Goal: Information Seeking & Learning: Get advice/opinions

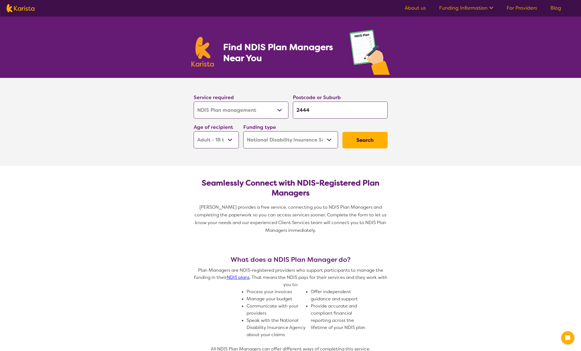
select select "NDIS Plan management"
select select "AD"
select select "NDIS"
select select "NDIS Plan management"
select select "AD"
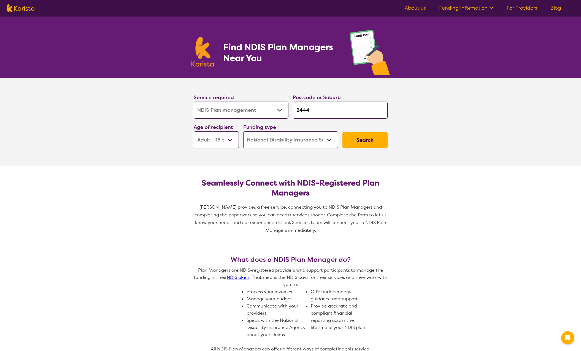
select select "NDIS"
click at [359, 138] on button "Search" at bounding box center [365, 140] width 45 height 17
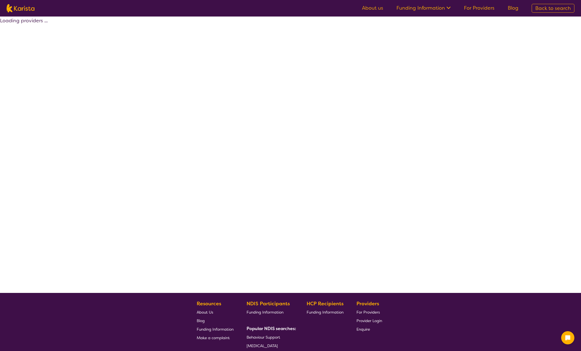
select select "by_score"
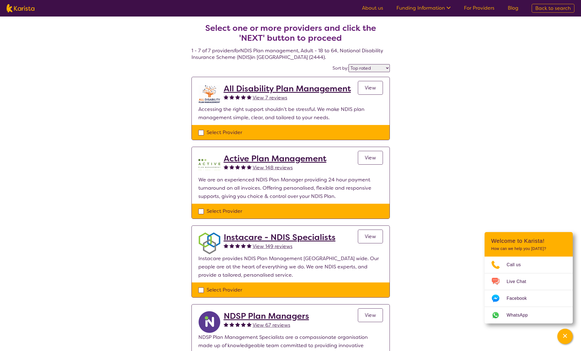
click at [271, 95] on span "View 7 reviews" at bounding box center [270, 98] width 35 height 7
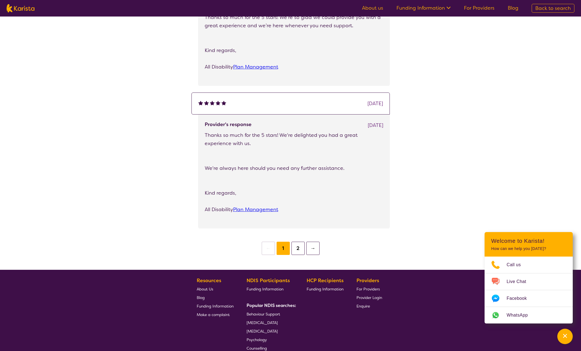
scroll to position [606, 0]
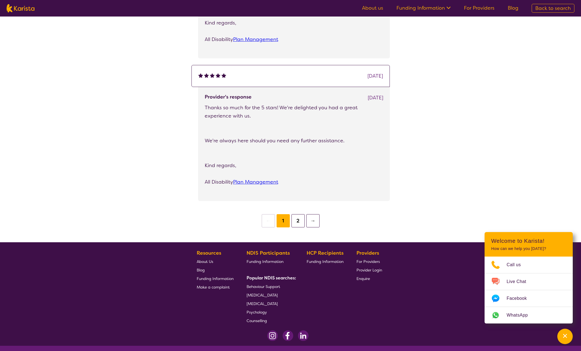
click at [298, 219] on button "2" at bounding box center [298, 220] width 13 height 13
